Goal: Information Seeking & Learning: Learn about a topic

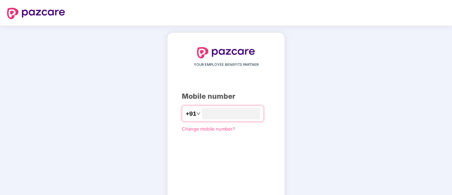
type input "**********"
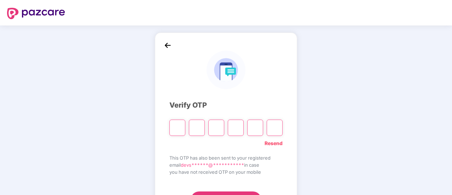
type input "*"
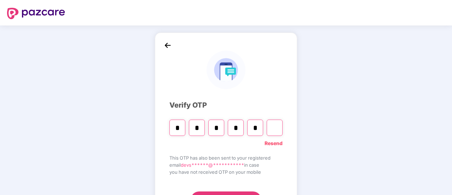
type input "*"
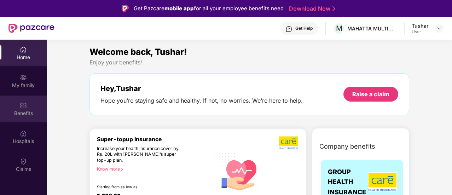
click at [24, 120] on div "Benefits" at bounding box center [23, 109] width 47 height 27
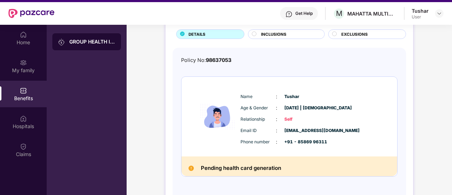
scroll to position [35, 0]
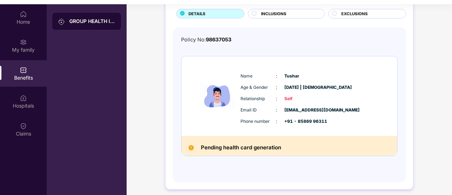
click at [294, 12] on div "INCLUSIONS" at bounding box center [289, 14] width 63 height 7
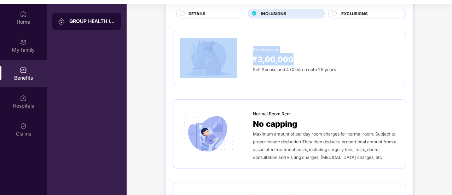
drag, startPoint x: 301, startPoint y: 58, endPoint x: 251, endPoint y: 56, distance: 49.9
click at [251, 56] on div "Sum Insured ₹3,00,000 Self Spouse and 4 Children upto 25 years" at bounding box center [289, 58] width 219 height 40
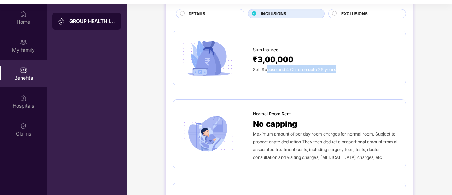
drag, startPoint x: 342, startPoint y: 68, endPoint x: 268, endPoint y: 70, distance: 74.0
click at [268, 70] on div "Self Spouse and 4 Children upto 25 years" at bounding box center [326, 70] width 146 height 8
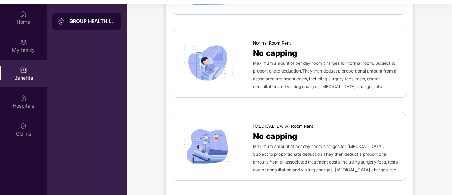
scroll to position [0, 0]
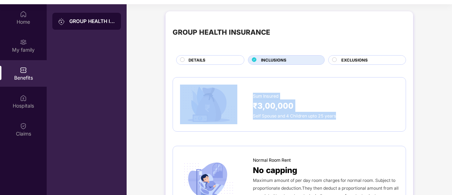
drag, startPoint x: 345, startPoint y: 115, endPoint x: 260, endPoint y: 106, distance: 85.5
click at [226, 114] on div "Sum Insured ₹3,00,000 Self Spouse and 4 Children upto 25 years" at bounding box center [289, 105] width 219 height 40
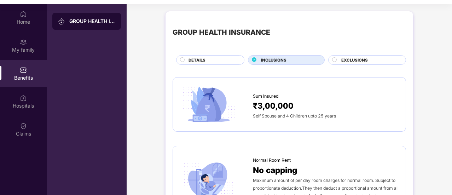
click at [358, 59] on span "EXCLUSIONS" at bounding box center [355, 60] width 27 height 6
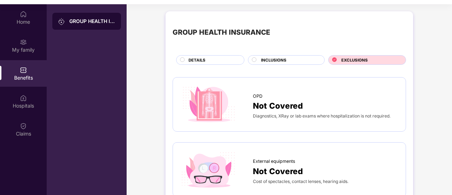
click at [224, 63] on div "DETAILS" at bounding box center [213, 60] width 56 height 7
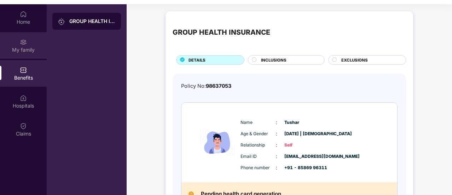
click at [22, 49] on div "My family" at bounding box center [23, 49] width 47 height 7
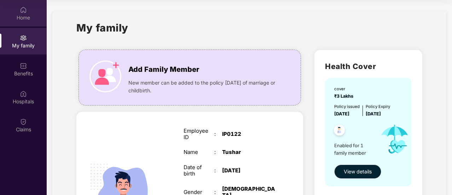
click at [11, 17] on div "Home" at bounding box center [23, 17] width 47 height 7
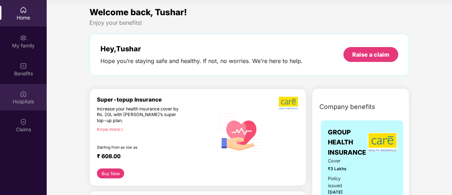
click at [27, 91] on div "Hospitals" at bounding box center [23, 97] width 47 height 27
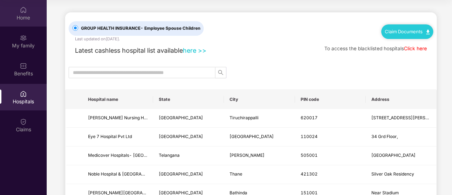
click at [21, 24] on div "Home" at bounding box center [23, 13] width 47 height 27
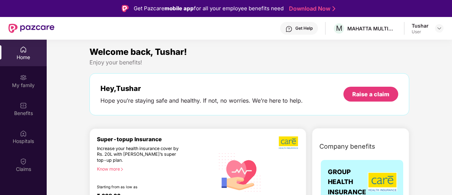
click at [431, 23] on div "Tushar User" at bounding box center [428, 28] width 32 height 12
drag, startPoint x: 428, startPoint y: 29, endPoint x: 438, endPoint y: 28, distance: 9.2
click at [428, 29] on div "Tushar User" at bounding box center [420, 28] width 17 height 12
click at [439, 28] on img at bounding box center [440, 28] width 6 height 6
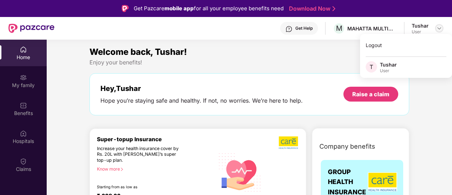
click at [438, 28] on img at bounding box center [440, 28] width 6 height 6
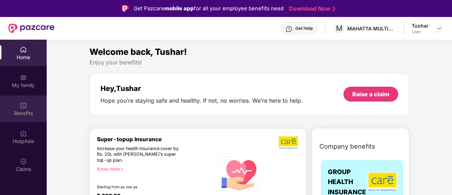
click at [22, 107] on img at bounding box center [23, 105] width 7 height 7
